Goal: Task Accomplishment & Management: Manage account settings

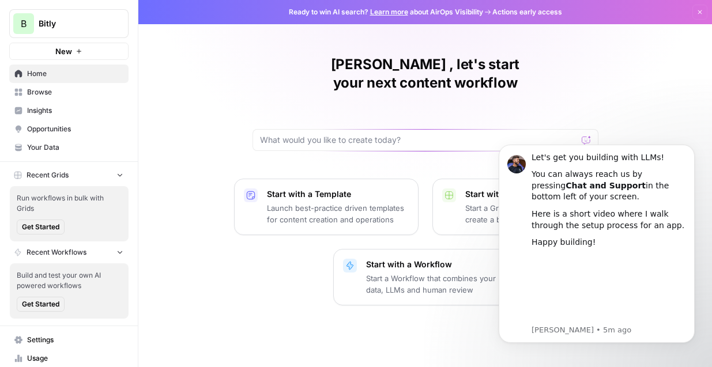
click at [59, 25] on span "Bitly" at bounding box center [74, 24] width 70 height 12
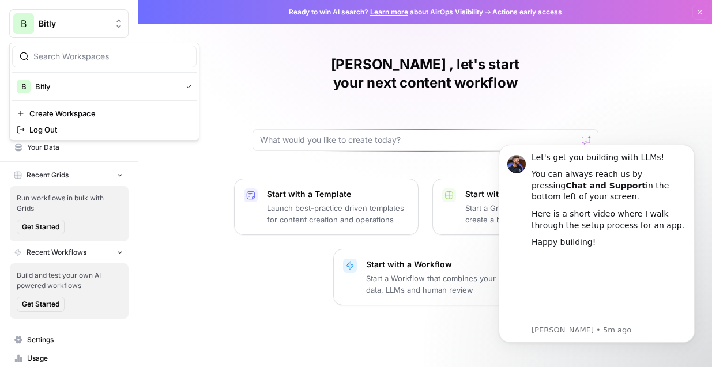
click at [130, 5] on div "B Bitly New" at bounding box center [69, 30] width 138 height 60
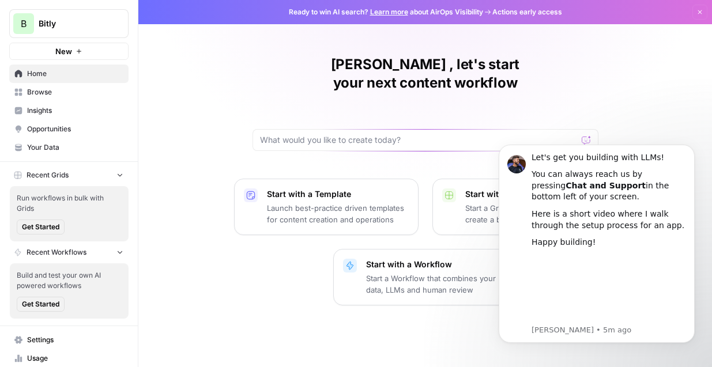
scroll to position [42, 0]
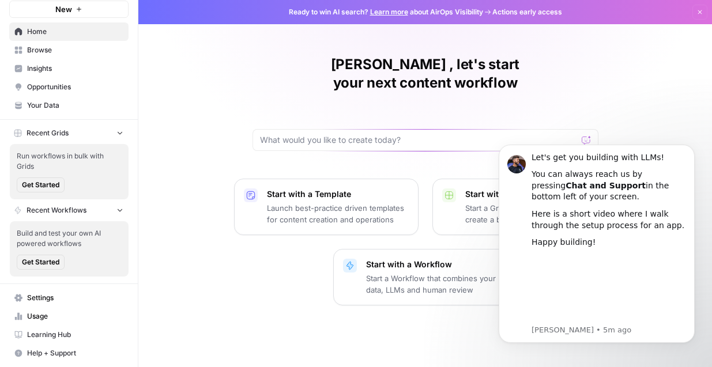
click at [33, 317] on span "Usage" at bounding box center [75, 316] width 96 height 10
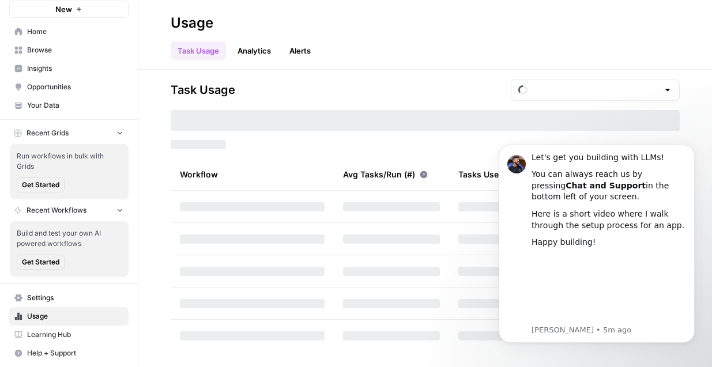
type input "October Tasks"
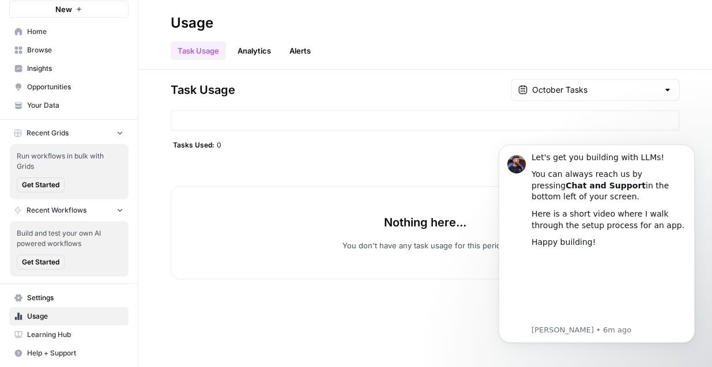
click at [594, 12] on header "Usage Task Usage Analytics Alerts" at bounding box center [425, 35] width 574 height 70
click at [46, 291] on link "Settings" at bounding box center [68, 298] width 119 height 18
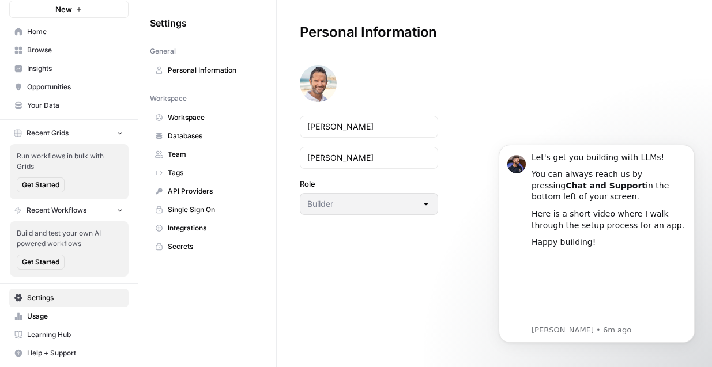
click at [176, 153] on span "Team" at bounding box center [214, 154] width 92 height 10
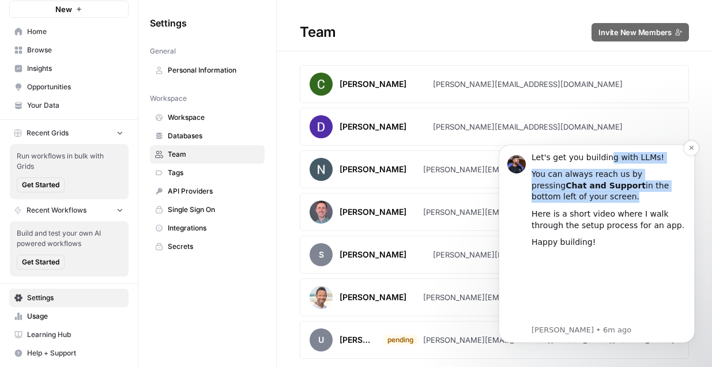
drag, startPoint x: 606, startPoint y: 157, endPoint x: 593, endPoint y: 196, distance: 41.2
click at [593, 196] on div "Let's get you building with LLMs! You can always reach us by pressing Chat and …" at bounding box center [609, 237] width 155 height 171
